Goal: Navigation & Orientation: Find specific page/section

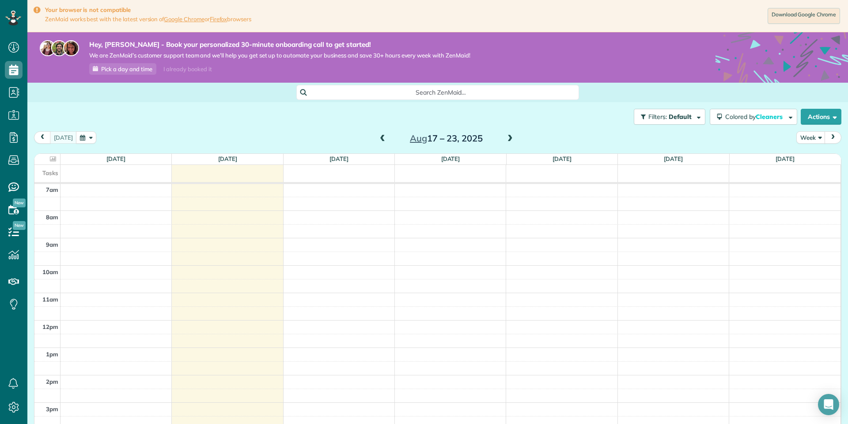
click at [38, 11] on icon at bounding box center [37, 10] width 7 height 8
click at [792, 118] on button "Colored by Cleaners" at bounding box center [754, 117] width 88 height 16
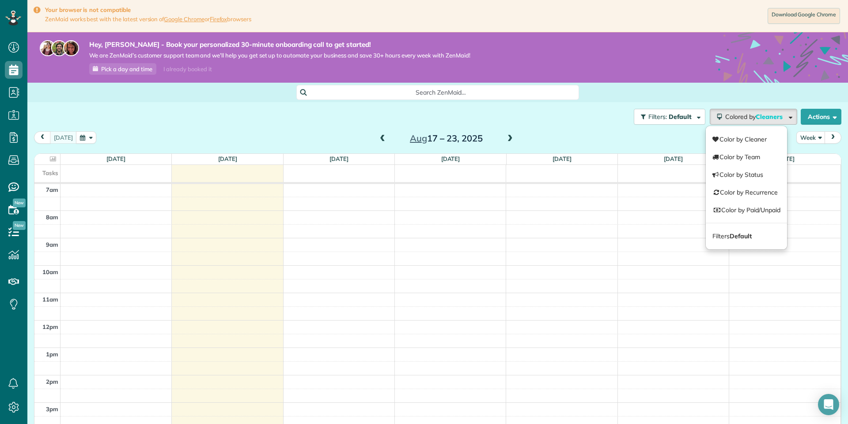
click at [575, 131] on div "today Week Aug 17 – 23, 2025" at bounding box center [438, 139] width 808 height 16
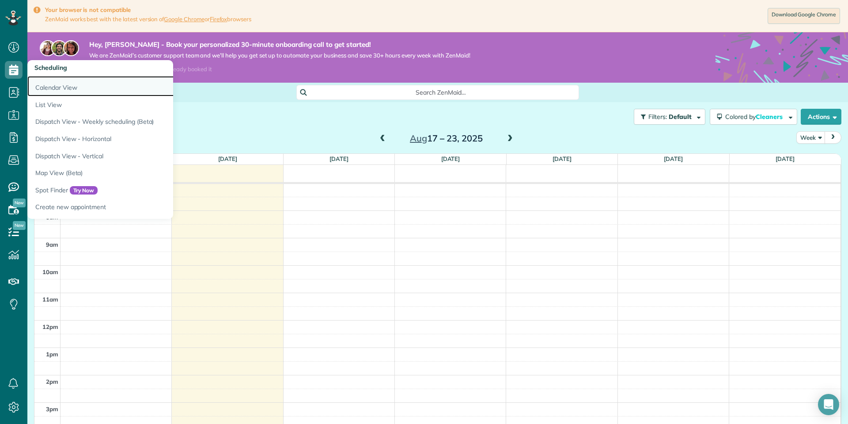
click at [48, 86] on link "Calendar View" at bounding box center [137, 86] width 221 height 20
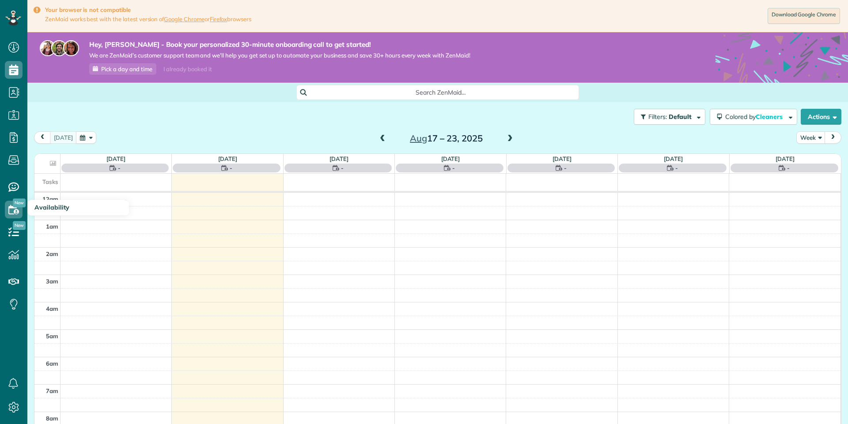
click at [18, 203] on span "New" at bounding box center [19, 202] width 13 height 9
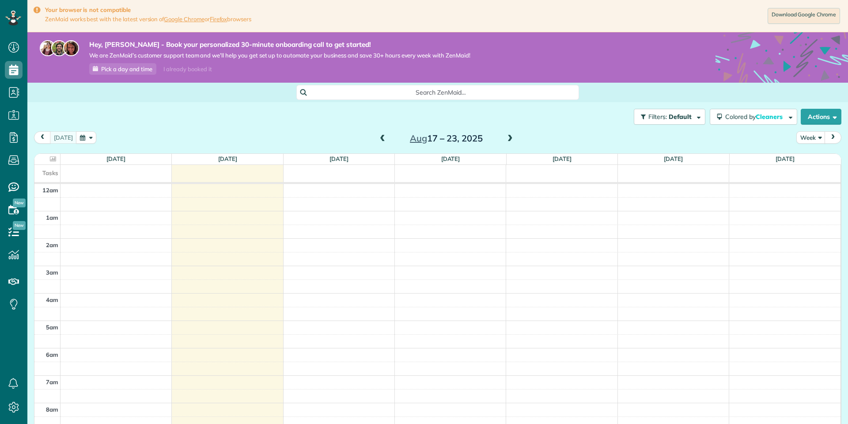
scroll to position [192, 0]
click at [15, 192] on icon at bounding box center [14, 187] width 18 height 18
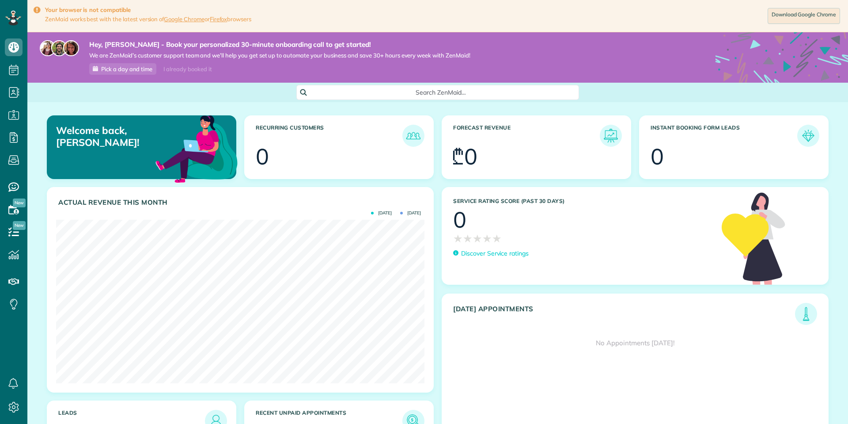
scroll to position [164, 369]
click at [19, 405] on icon at bounding box center [14, 407] width 18 height 18
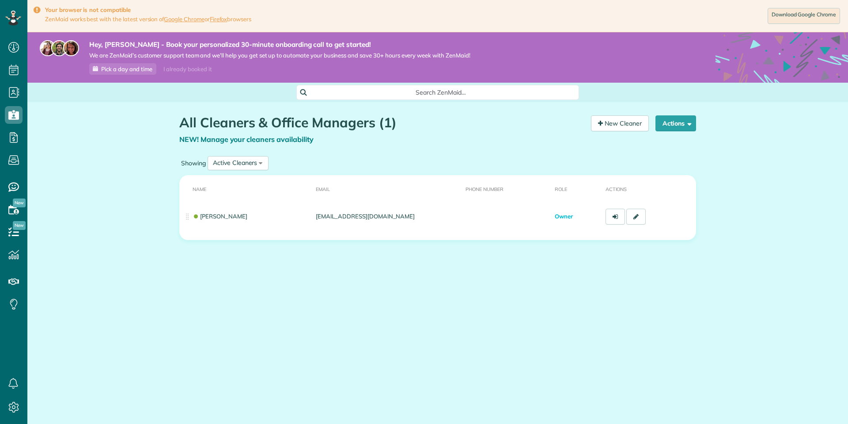
scroll to position [4, 4]
click at [482, 190] on th "Phone number" at bounding box center [506, 188] width 89 height 27
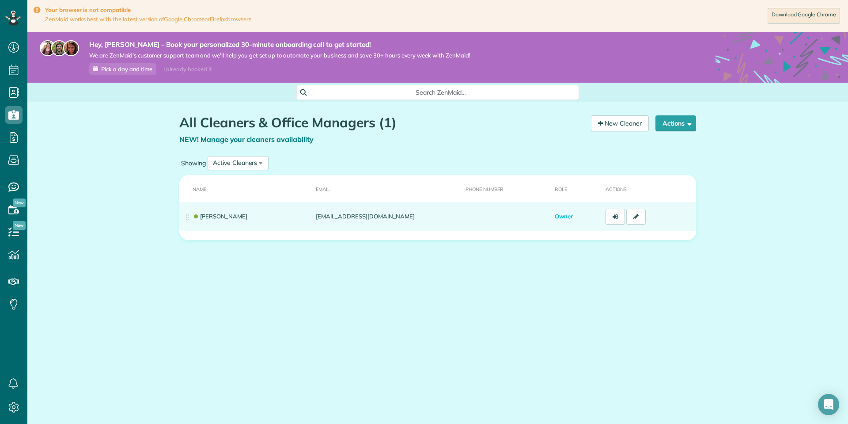
click at [473, 213] on td at bounding box center [506, 216] width 89 height 29
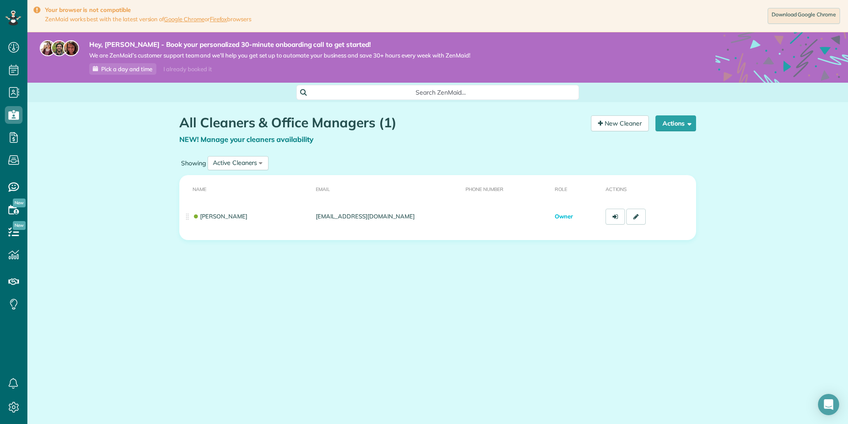
click at [278, 166] on div "Showing Active Cleaners All Cleaners Active Cleaners Inactive Cleaners" at bounding box center [437, 163] width 517 height 19
click at [261, 164] on div "Active Cleaners All Cleaners Active Cleaners Inactive Cleaners" at bounding box center [238, 163] width 61 height 14
click at [242, 202] on span "Active Cleaners" at bounding box center [236, 203] width 47 height 8
click at [242, 202] on td "[PERSON_NAME]" at bounding box center [245, 216] width 133 height 29
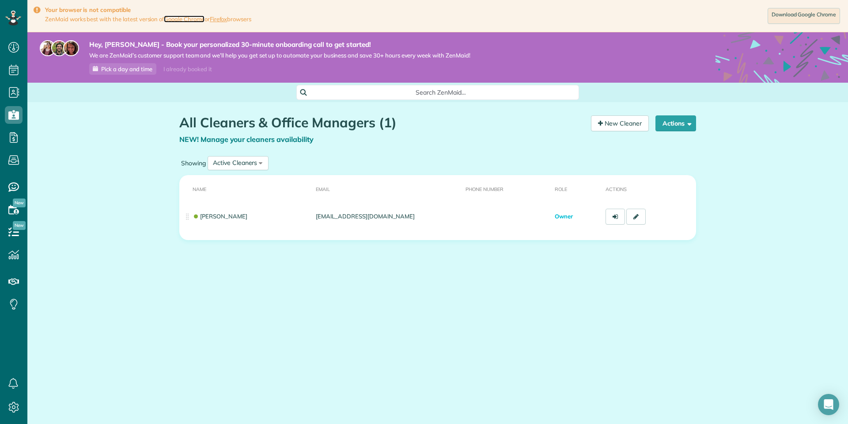
click at [191, 19] on link "Google Chrome" at bounding box center [184, 18] width 41 height 7
click at [325, 91] on span "Search ZenMaid…" at bounding box center [441, 92] width 269 height 9
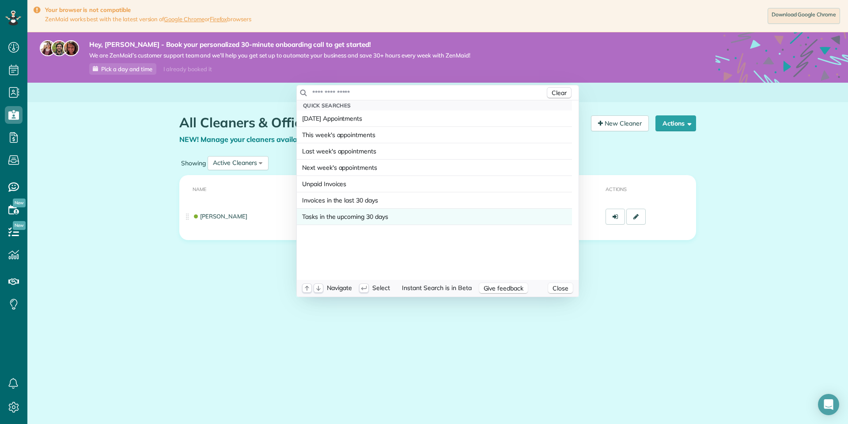
click at [313, 218] on span "Tasks in the upcoming 30 days" at bounding box center [345, 216] width 86 height 9
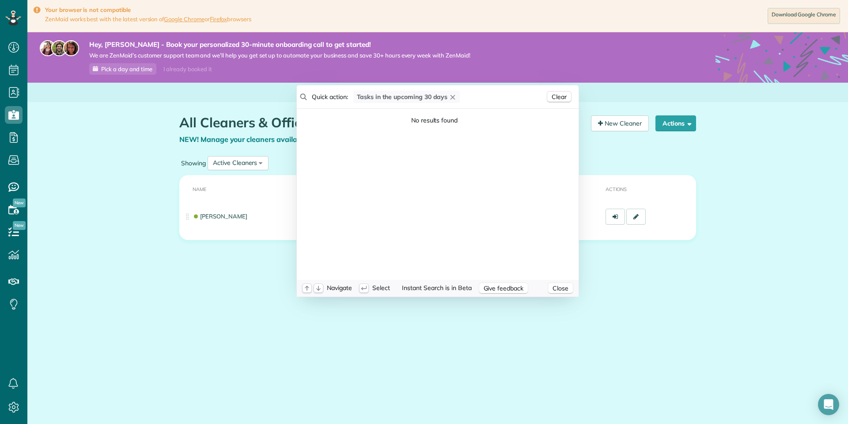
click at [788, 13] on html "Dashboard Scheduling Calendar View List View Dispatch View - Weekly scheduling …" at bounding box center [424, 212] width 848 height 424
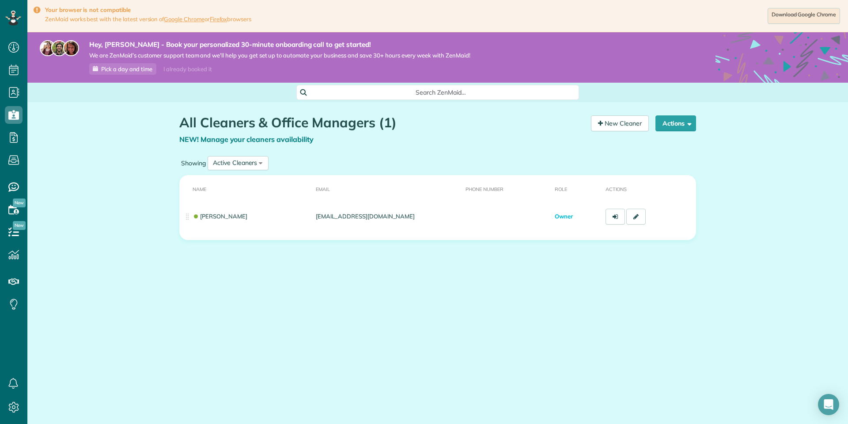
click at [788, 13] on link "Download Google Chrome" at bounding box center [804, 16] width 72 height 16
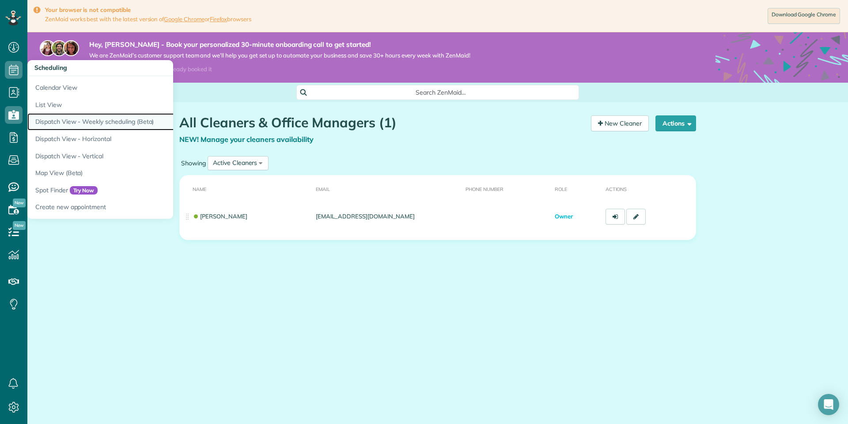
click at [73, 121] on link "Dispatch View - Weekly scheduling (Beta)" at bounding box center [137, 121] width 221 height 17
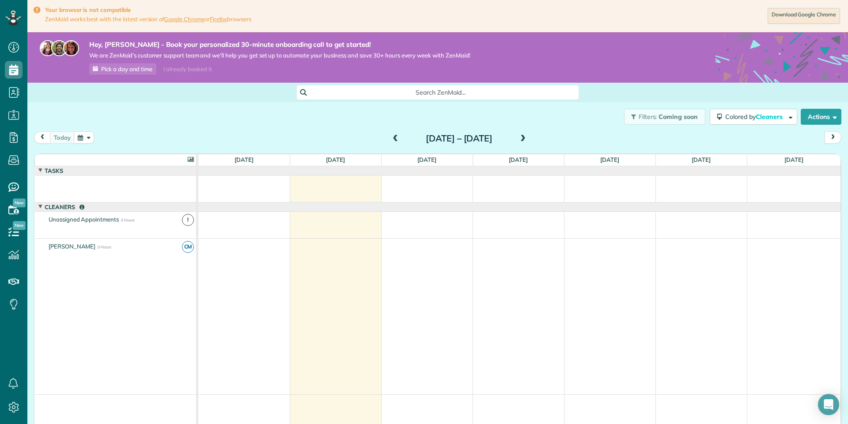
scroll to position [4, 4]
click at [57, 178] on link "All Bookings" at bounding box center [78, 176] width 102 height 20
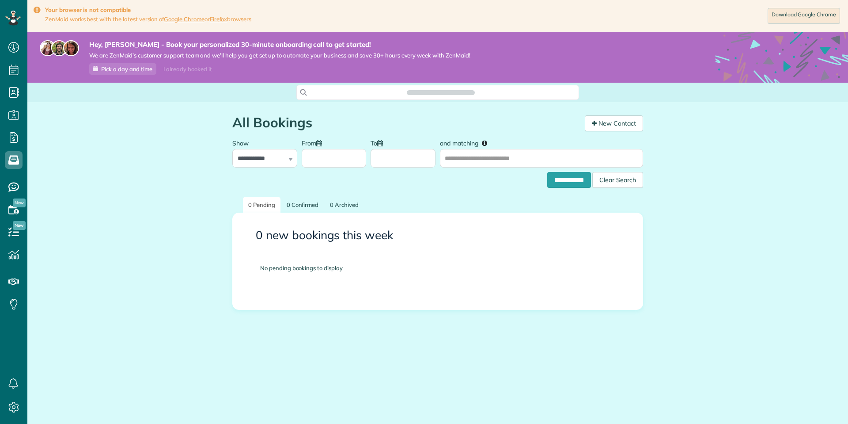
scroll to position [4, 4]
click at [14, 408] on use at bounding box center [14, 407] width 10 height 11
